Goal: Transaction & Acquisition: Subscribe to service/newsletter

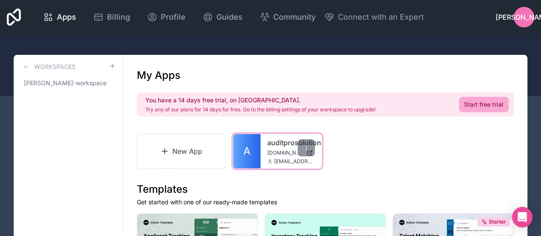
click at [271, 151] on span "[DOMAIN_NAME]" at bounding box center [284, 152] width 35 height 7
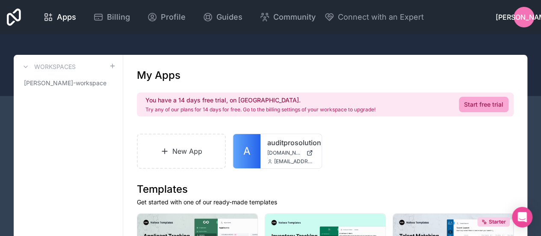
click at [460, 38] on div at bounding box center [270, 65] width 541 height 62
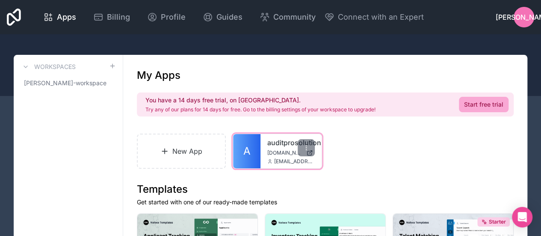
click at [278, 153] on span "[DOMAIN_NAME]" at bounding box center [284, 152] width 35 height 7
click at [270, 151] on span "[DOMAIN_NAME]" at bounding box center [284, 152] width 35 height 7
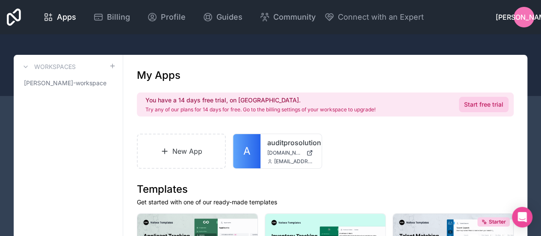
click at [480, 103] on link "Start free trial" at bounding box center [484, 104] width 50 height 15
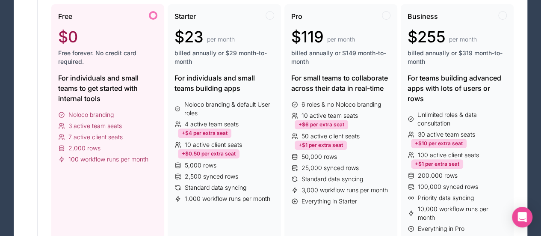
scroll to position [151, 0]
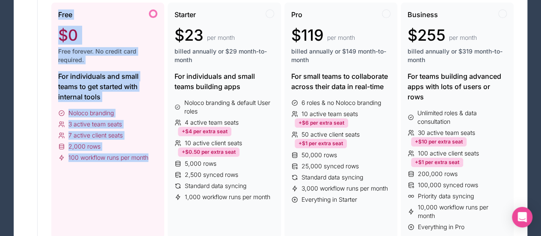
drag, startPoint x: 57, startPoint y: 12, endPoint x: 157, endPoint y: 162, distance: 181.0
click at [157, 162] on div "Free $0 Free forever. No credit card required. For individuals and small teams …" at bounding box center [107, 120] width 113 height 235
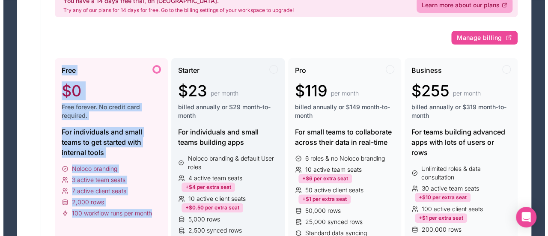
scroll to position [95, 0]
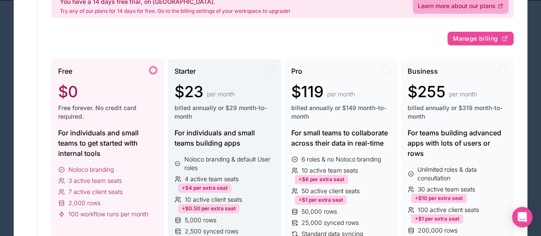
click at [249, 88] on div "$23 per month" at bounding box center [224, 91] width 99 height 17
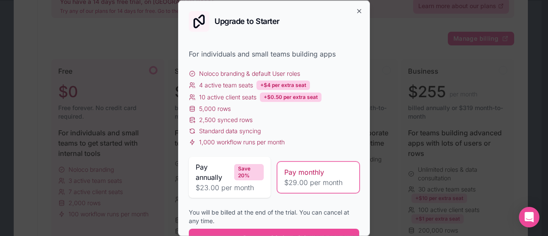
scroll to position [21, 0]
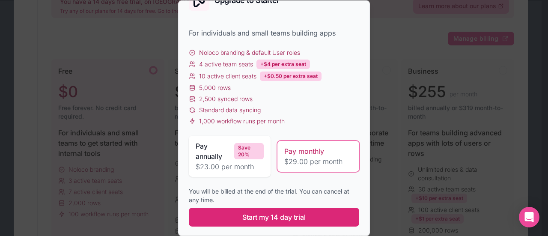
click at [259, 222] on button "Start my 14 day trial" at bounding box center [274, 216] width 170 height 19
